Goal: Find specific page/section: Find specific page/section

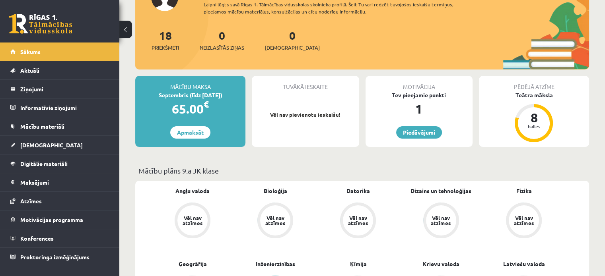
scroll to position [77, 0]
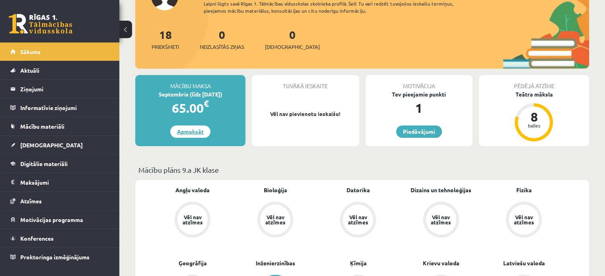
click at [182, 133] on link "Apmaksāt" at bounding box center [190, 132] width 40 height 12
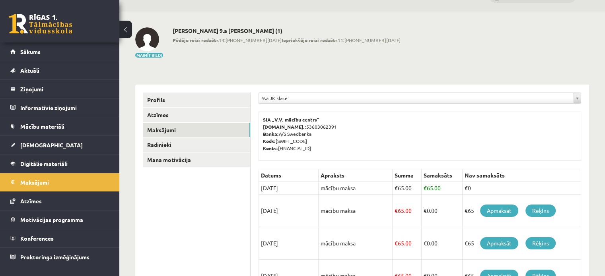
scroll to position [18, 0]
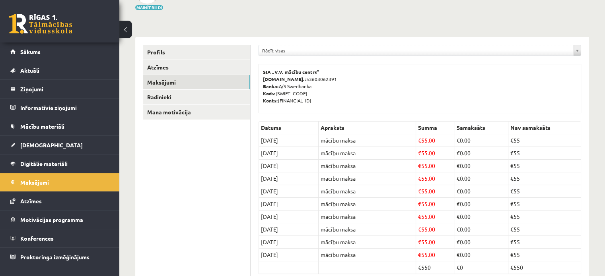
scroll to position [64, 0]
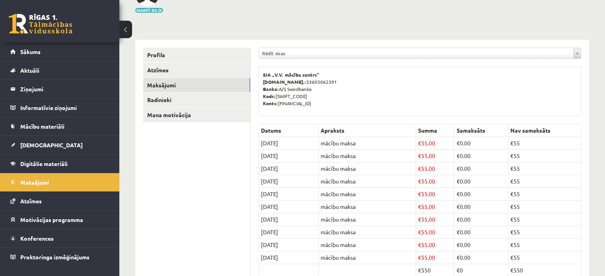
click at [329, 58] on div "**********" at bounding box center [420, 55] width 323 height 15
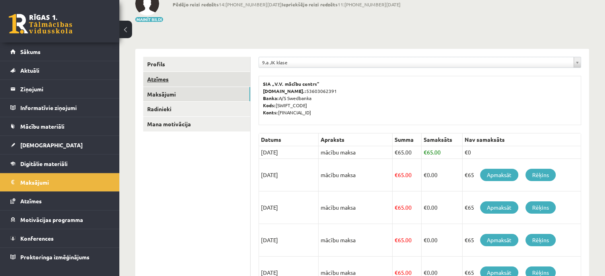
scroll to position [49, 0]
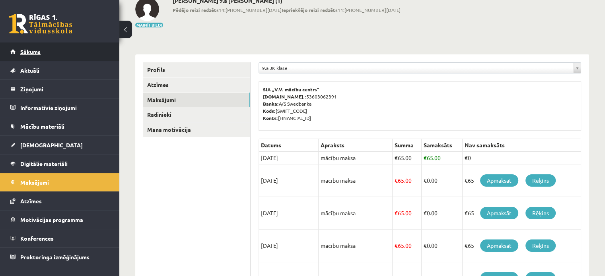
click at [66, 52] on link "Sākums" at bounding box center [59, 52] width 99 height 18
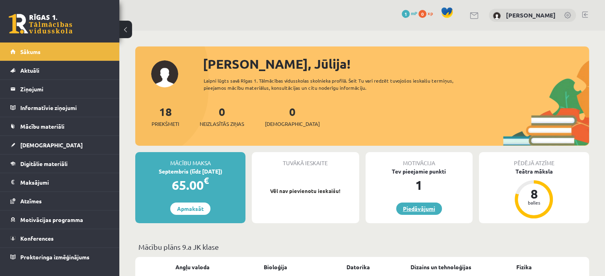
click at [417, 208] on link "Piedāvājumi" at bounding box center [419, 209] width 46 height 12
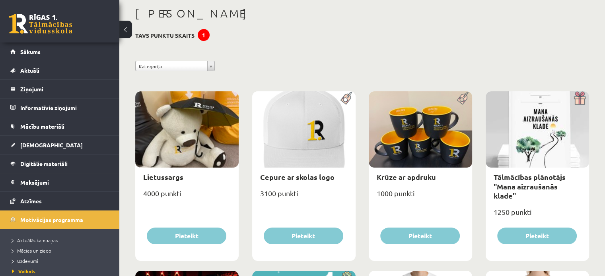
scroll to position [40, 0]
click at [36, 51] on span "Sākums" at bounding box center [30, 51] width 20 height 7
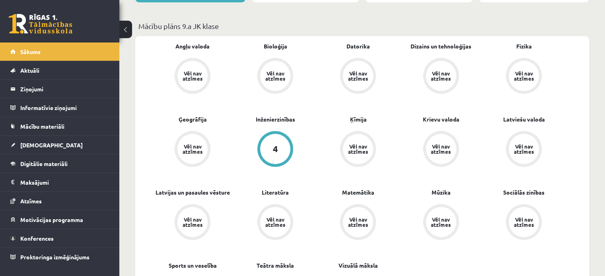
scroll to position [224, 0]
